Goal: Find contact information: Find contact information

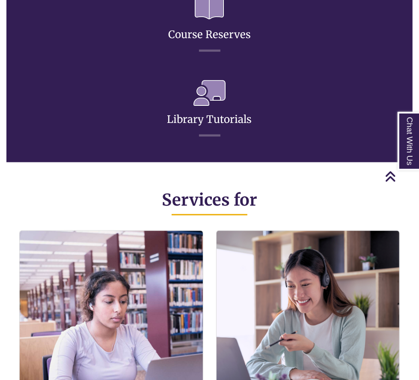
scroll to position [685, 0]
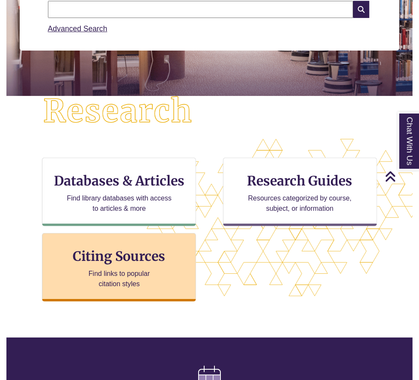
scroll to position [134, 0]
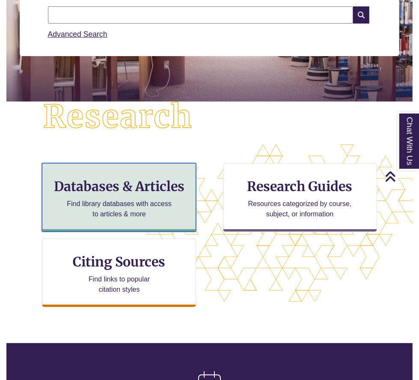
click at [84, 207] on p "Find library databases with access to articles & more" at bounding box center [119, 209] width 112 height 21
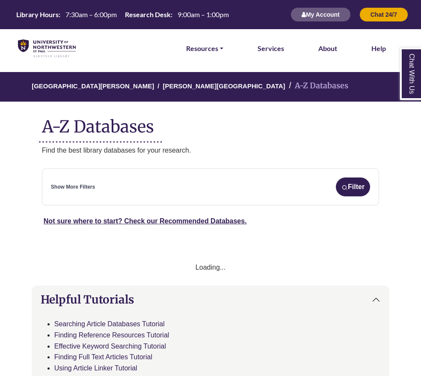
select select "Database Subject Filter"
select select "Database Types Filter"
select select "Database Subject Filter"
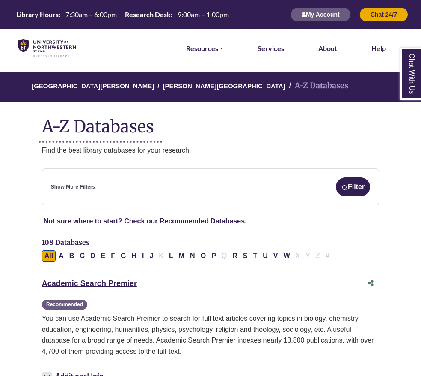
click at [0, 0] on textarea "Search" at bounding box center [0, 0] width 0 height 0
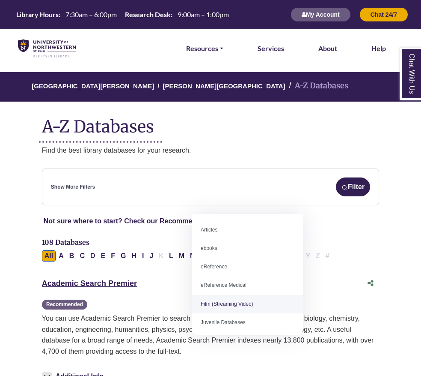
select select "*****"
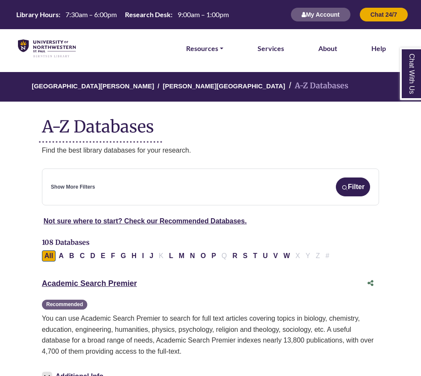
click at [0, 0] on span "Search filters" at bounding box center [0, 0] width 0 height 0
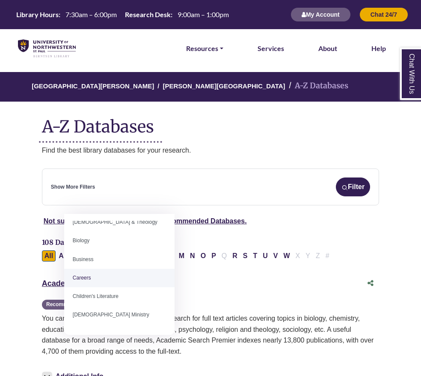
scroll to position [0, 0]
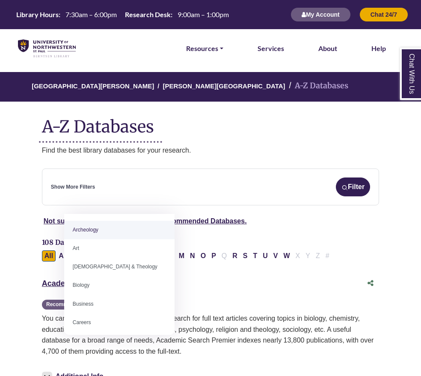
click at [0, 0] on span "Search filters" at bounding box center [0, 0] width 0 height 0
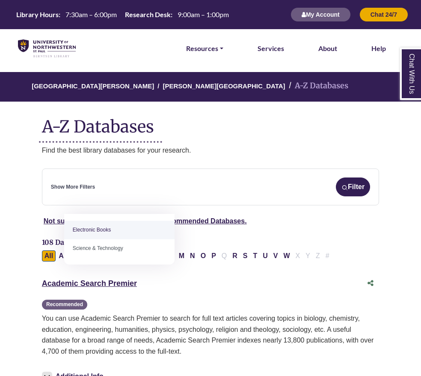
type textarea "*"
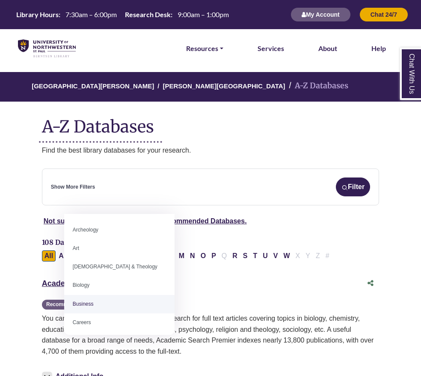
select select "*****"
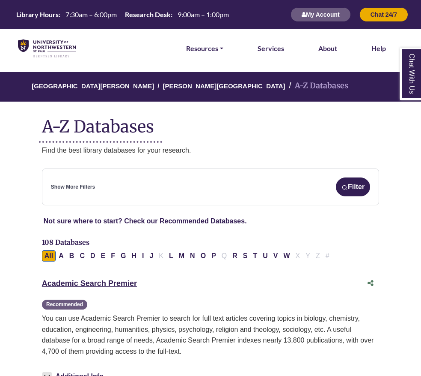
click at [0, 0] on button "Filter" at bounding box center [0, 0] width 0 height 0
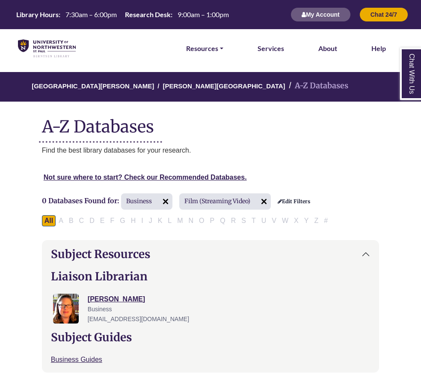
click at [0, 0] on icon "Search filters" at bounding box center [0, 0] width 0 height 0
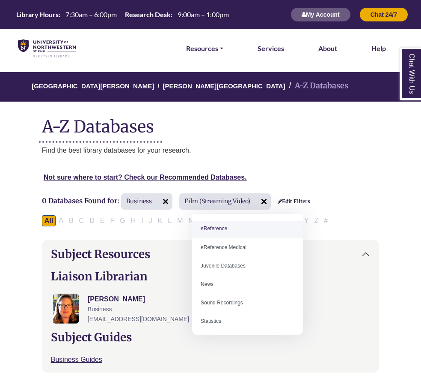
scroll to position [59, 0]
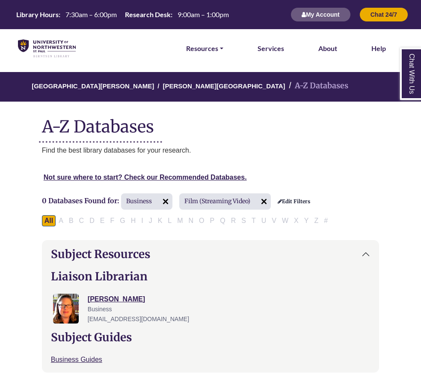
click at [0, 0] on div "Search filters" at bounding box center [0, 0] width 0 height 0
click at [207, 51] on link "Resources" at bounding box center [204, 48] width 37 height 11
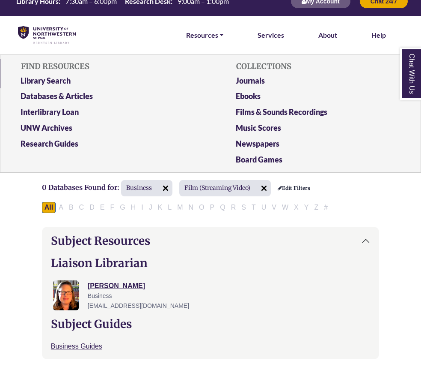
scroll to position [0, 0]
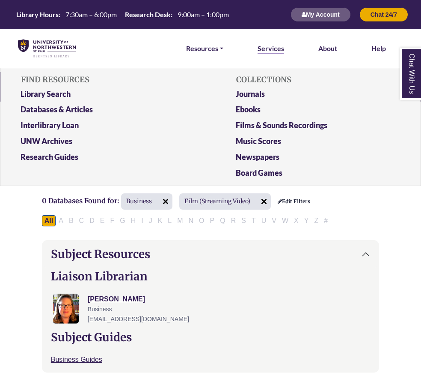
click at [264, 45] on link "Services" at bounding box center [271, 48] width 27 height 11
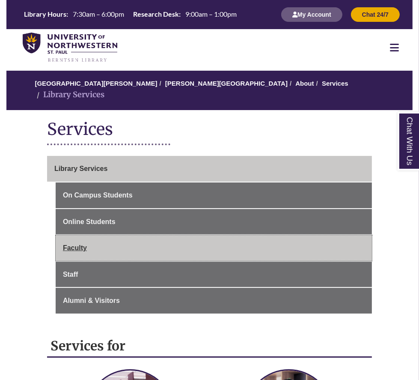
click at [89, 258] on link "Faculty" at bounding box center [214, 248] width 316 height 26
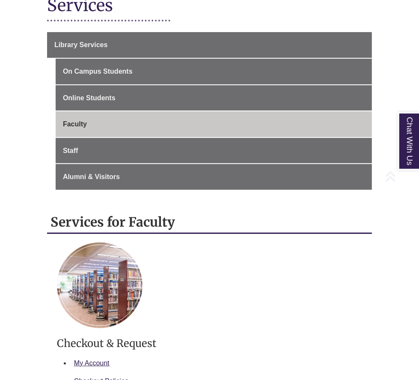
scroll to position [128, 0]
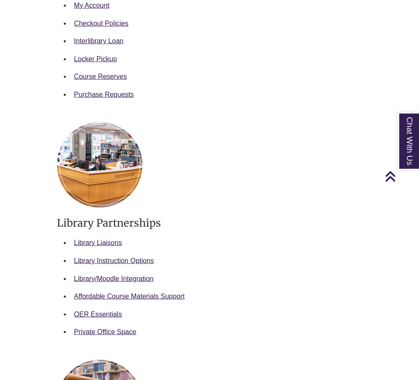
scroll to position [514, 0]
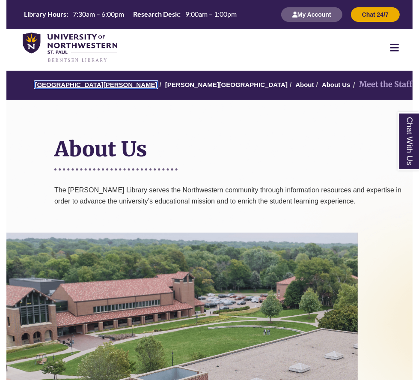
click at [87, 83] on link "[GEOGRAPHIC_DATA][PERSON_NAME]" at bounding box center [96, 84] width 122 height 7
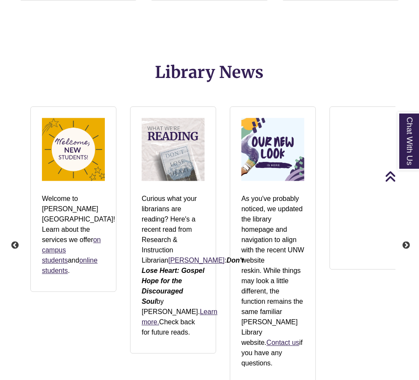
scroll to position [1371, 0]
